Goal: Find specific page/section: Find specific page/section

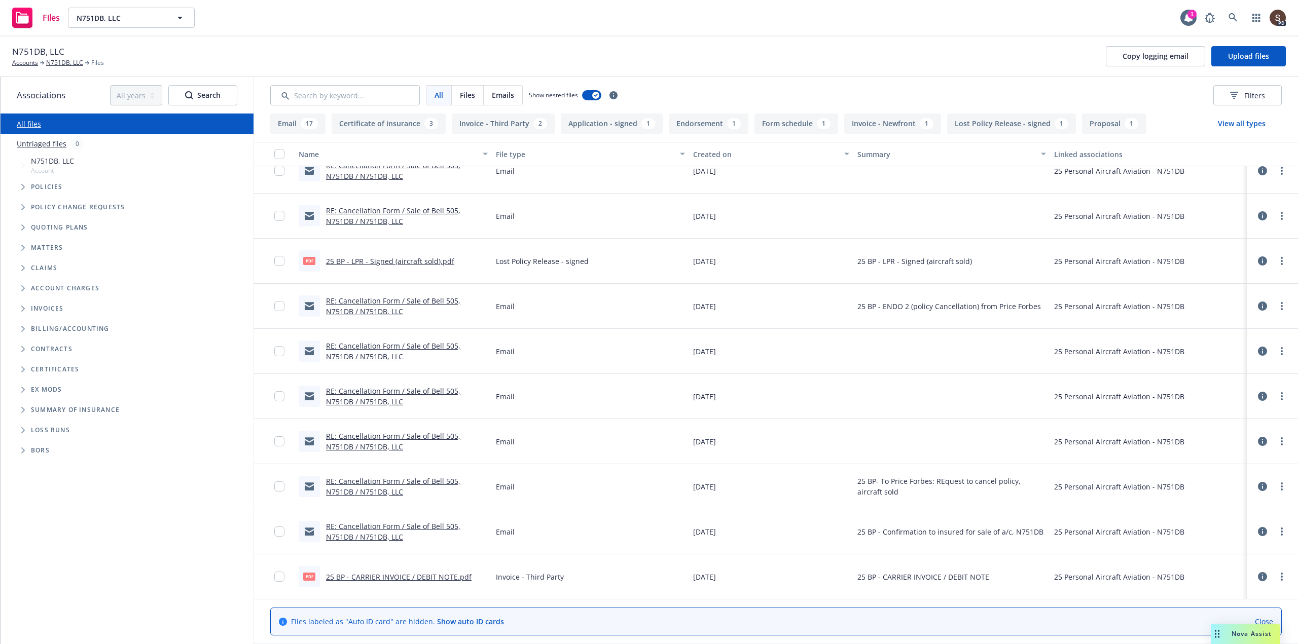
scroll to position [203, 0]
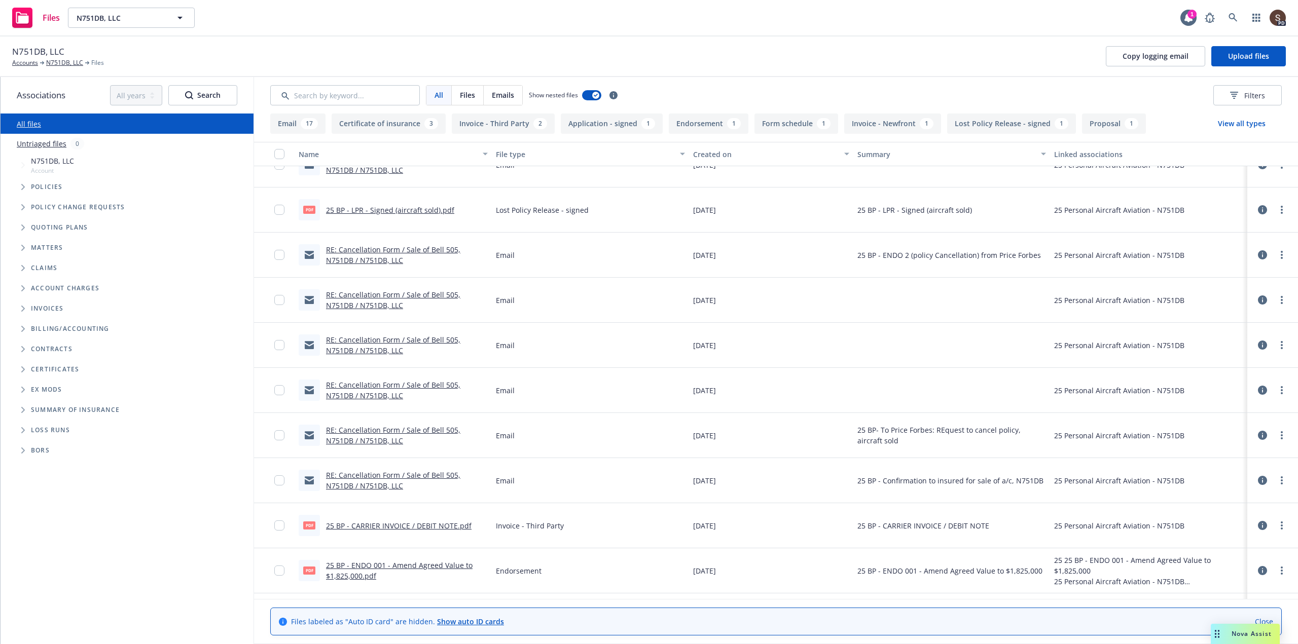
click at [416, 525] on link "25 BP - CARRIER INVOICE / DEBIT NOTE.pdf" at bounding box center [399, 526] width 146 height 10
click at [71, 65] on link "N751DB, LLC" at bounding box center [64, 62] width 37 height 9
